Goal: Transaction & Acquisition: Purchase product/service

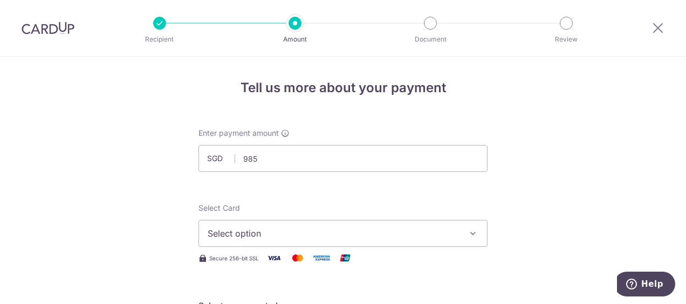
type input "985.00"
click at [357, 230] on span "Select option" at bounding box center [333, 233] width 251 height 13
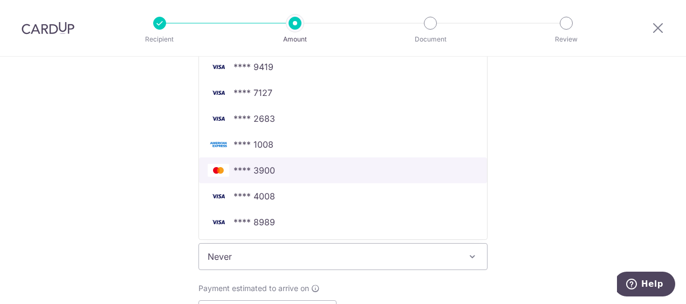
scroll to position [108, 0]
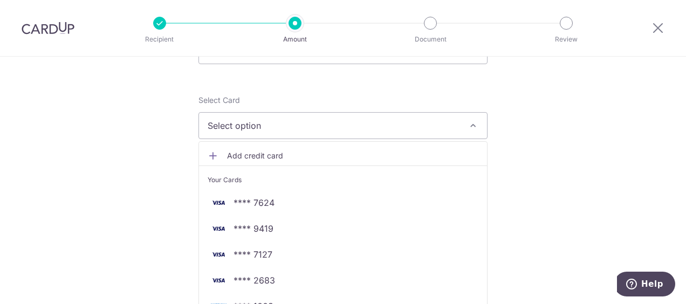
click at [297, 156] on span "Add credit card" at bounding box center [352, 156] width 251 height 11
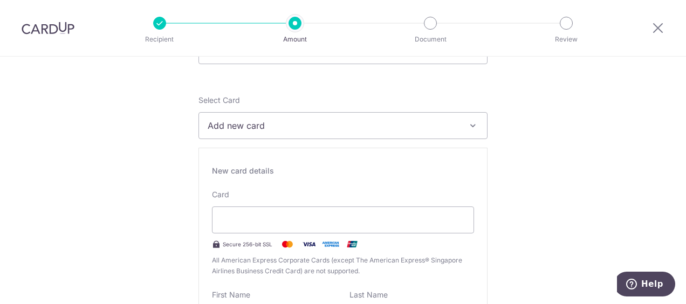
click at [298, 129] on span "Add new card" at bounding box center [333, 125] width 251 height 13
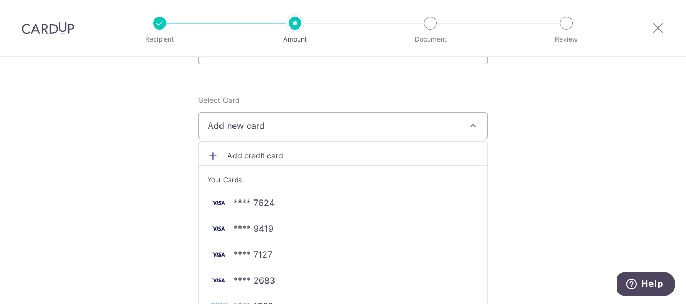
click at [285, 166] on li "Your Cards" at bounding box center [343, 178] width 288 height 24
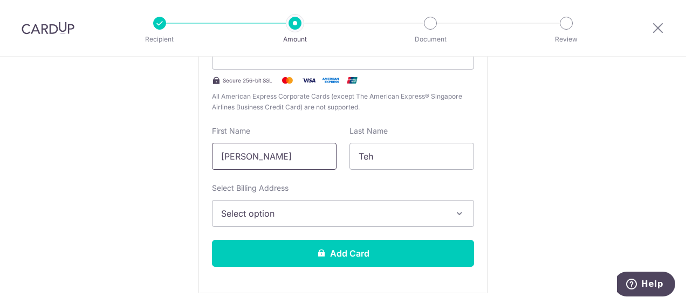
scroll to position [324, 0]
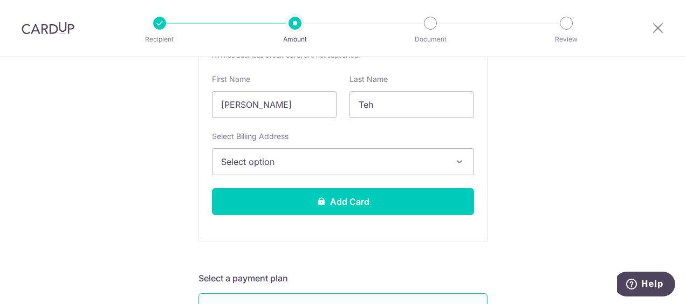
click at [360, 166] on span "Select option" at bounding box center [333, 161] width 224 height 13
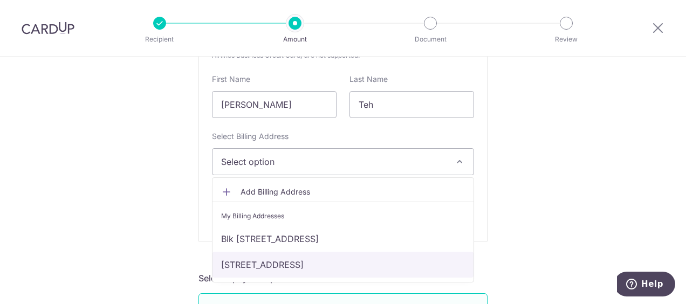
click at [326, 255] on link "450 Sin Ming Avenue, #10-511, Singapore, Singapore-570450" at bounding box center [343, 265] width 261 height 26
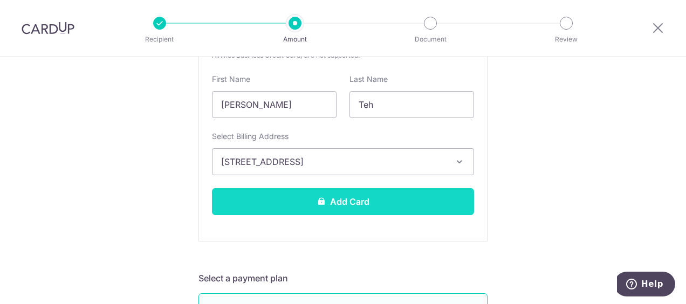
click at [399, 196] on button "Add Card" at bounding box center [343, 201] width 262 height 27
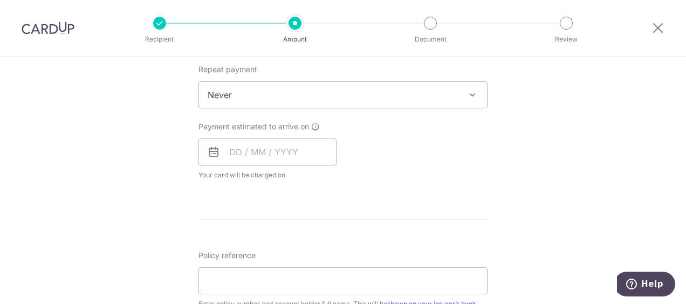
scroll to position [378, 0]
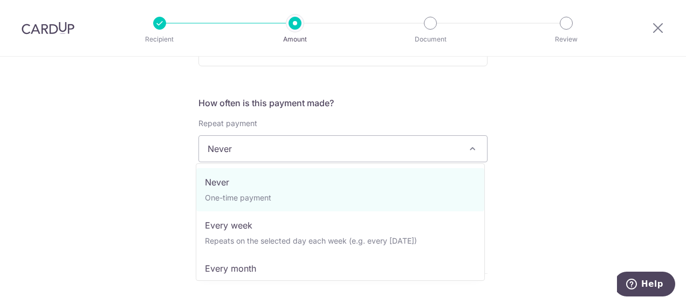
click at [350, 143] on span "Never" at bounding box center [343, 149] width 288 height 26
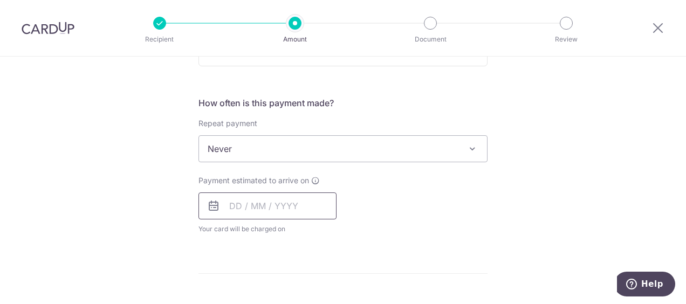
click at [303, 211] on input "text" at bounding box center [268, 206] width 138 height 27
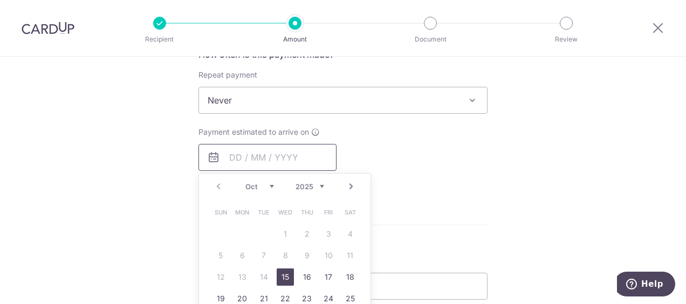
scroll to position [486, 0]
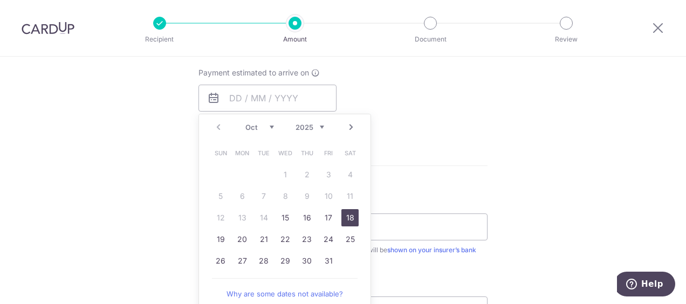
click at [343, 216] on link "18" at bounding box center [350, 217] width 17 height 17
type input "[DATE]"
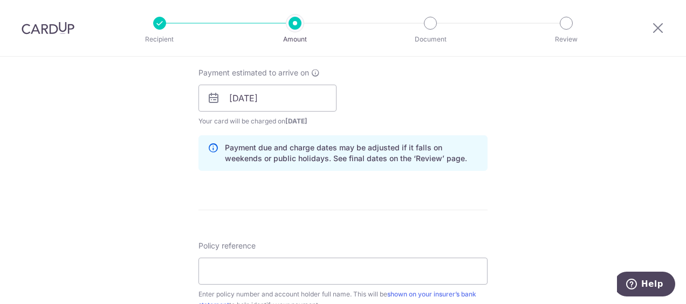
click at [526, 146] on div "Tell us more about your payment Enter payment amount SGD 985.00 985.00 Card add…" at bounding box center [343, 81] width 686 height 1020
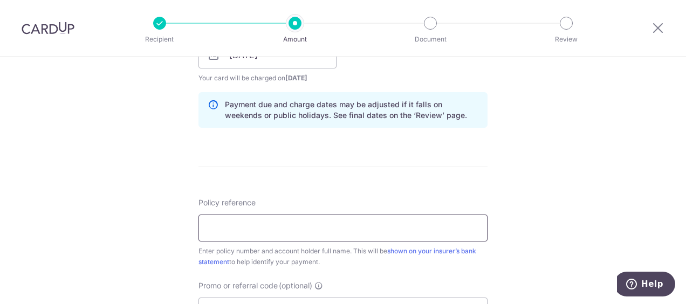
scroll to position [593, 0]
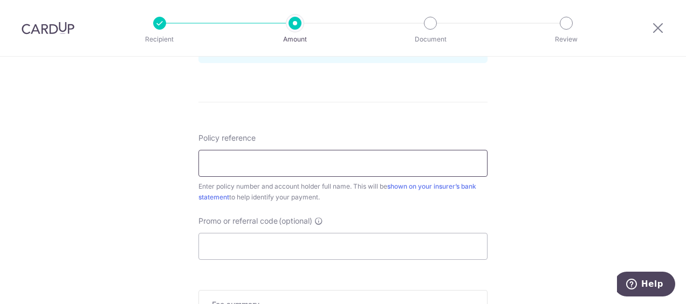
click at [367, 161] on input "Policy reference" at bounding box center [343, 163] width 289 height 27
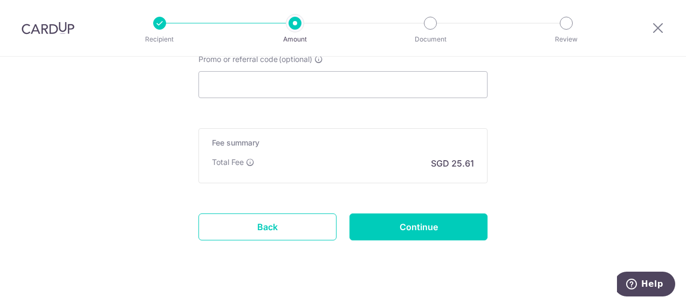
scroll to position [647, 0]
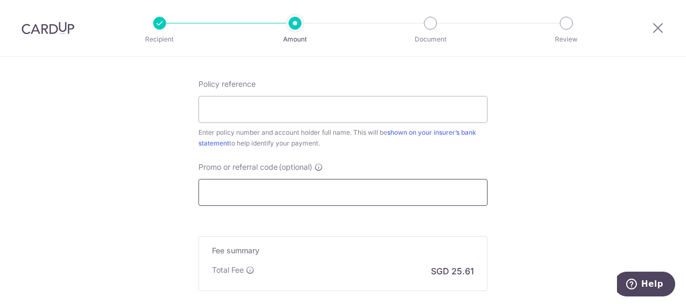
click at [358, 191] on input "Promo or referral code (optional)" at bounding box center [343, 192] width 289 height 27
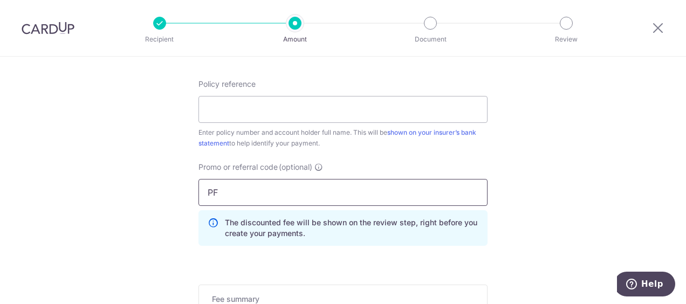
type input "P"
type input "OFF225"
click at [370, 117] on input "Policy reference" at bounding box center [343, 109] width 289 height 27
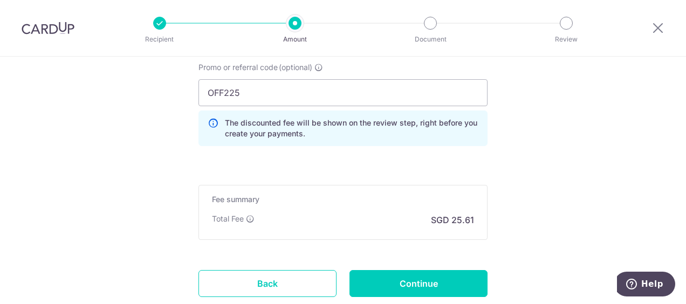
scroll to position [818, 0]
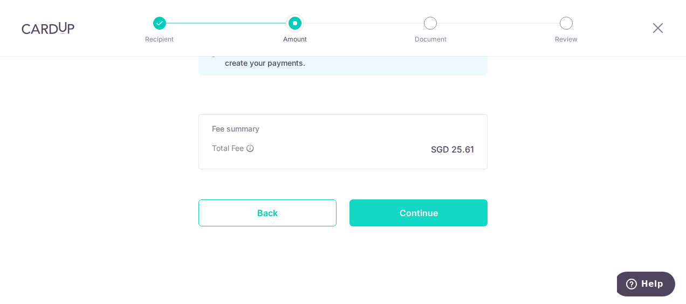
type input "1493030120"
click at [411, 210] on input "Continue" at bounding box center [419, 213] width 138 height 27
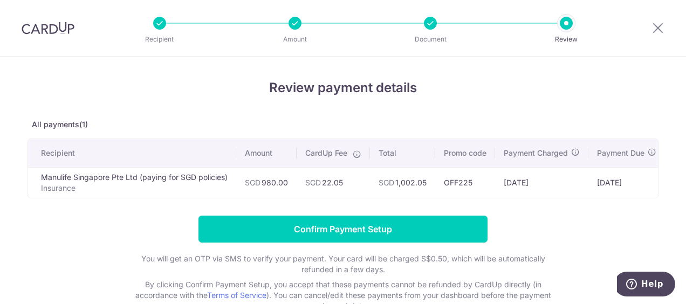
scroll to position [76, 0]
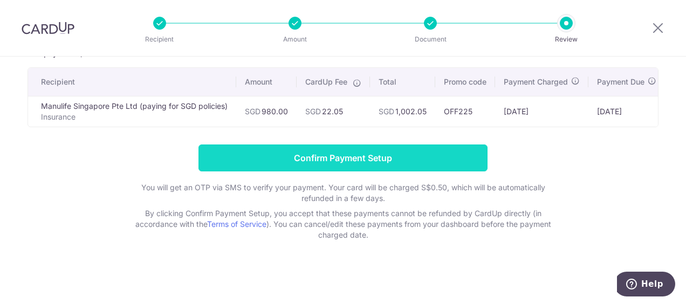
click at [329, 156] on input "Confirm Payment Setup" at bounding box center [343, 158] width 289 height 27
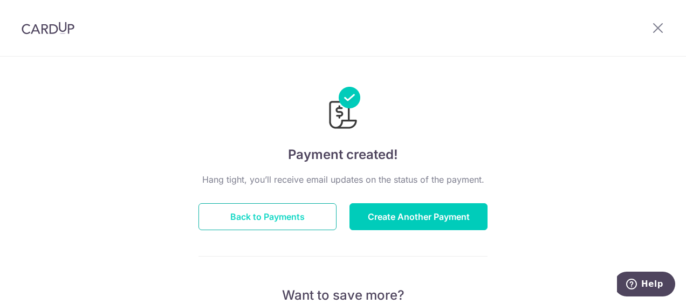
click at [293, 226] on button "Back to Payments" at bounding box center [268, 216] width 138 height 27
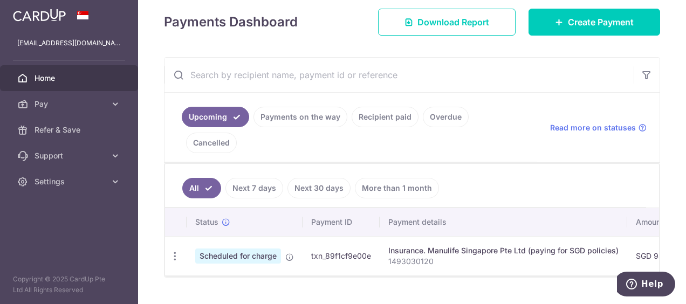
scroll to position [151, 0]
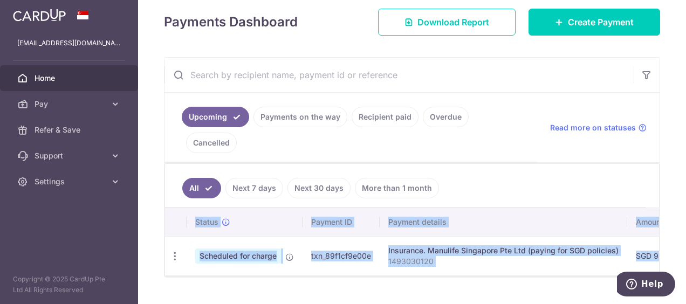
drag, startPoint x: 368, startPoint y: 252, endPoint x: 546, endPoint y: 251, distance: 178.0
click at [546, 251] on div "Status Payment ID Payment details Amount CardUp fee Total amt. Charge date Due …" at bounding box center [412, 242] width 494 height 69
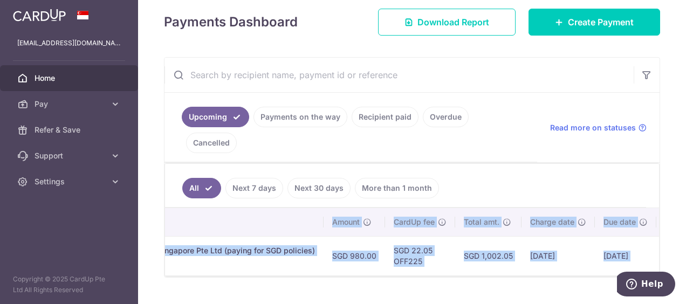
scroll to position [0, 381]
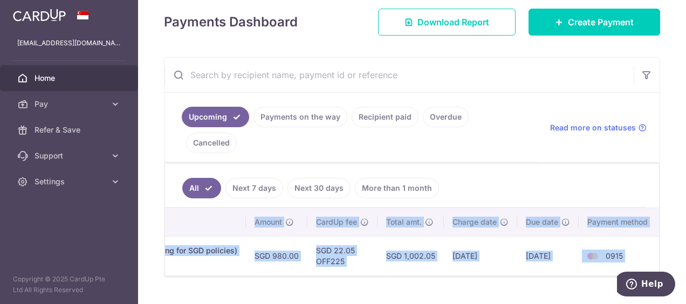
click at [429, 267] on div "× Pause Schedule Pause all future payments in this series Pause just this one p…" at bounding box center [412, 152] width 548 height 304
